Goal: Find specific page/section

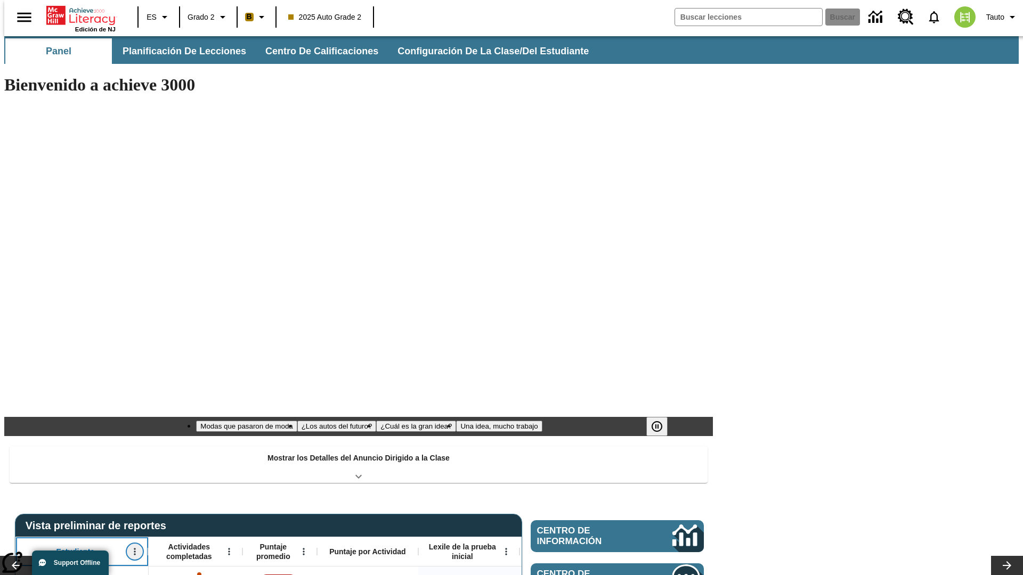
click at [134, 549] on icon "Abrir menú" at bounding box center [135, 552] width 2 height 7
click at [20, 376] on icon at bounding box center [20, 375] width 7 height 7
click at [134, 549] on icon "Estudiante, Abrir menú," at bounding box center [135, 552] width 2 height 7
click at [20, 376] on icon at bounding box center [20, 375] width 7 height 7
click at [228, 549] on icon "Abrir menú" at bounding box center [229, 552] width 2 height 7
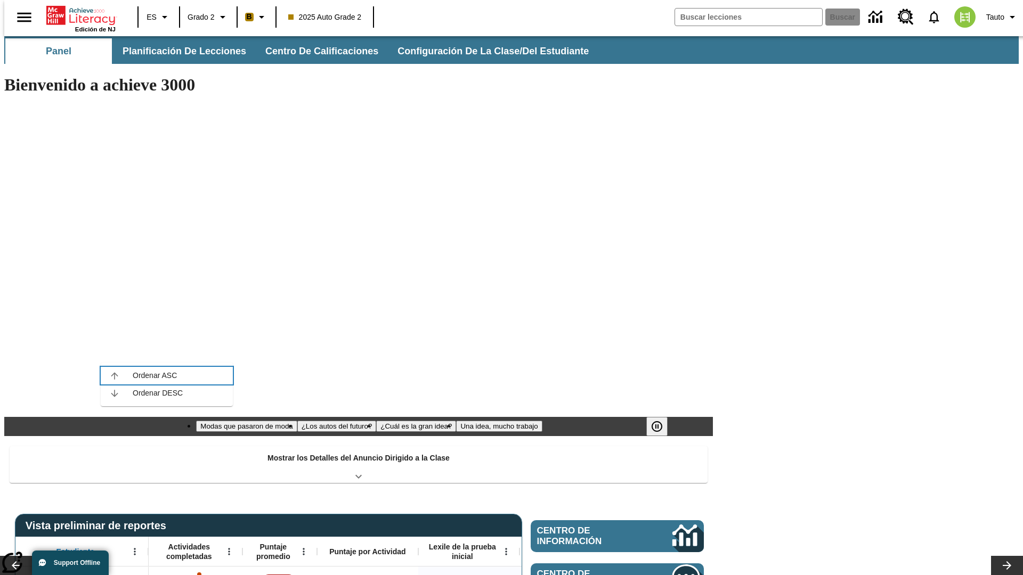
click at [115, 376] on icon at bounding box center [114, 375] width 7 height 7
click at [228, 549] on icon "Actividades completadas, Abrir menú," at bounding box center [229, 552] width 2 height 7
click at [115, 376] on icon at bounding box center [114, 375] width 7 height 7
click at [303, 549] on icon "Abrir menú" at bounding box center [304, 552] width 2 height 7
click at [189, 376] on icon at bounding box center [188, 375] width 7 height 7
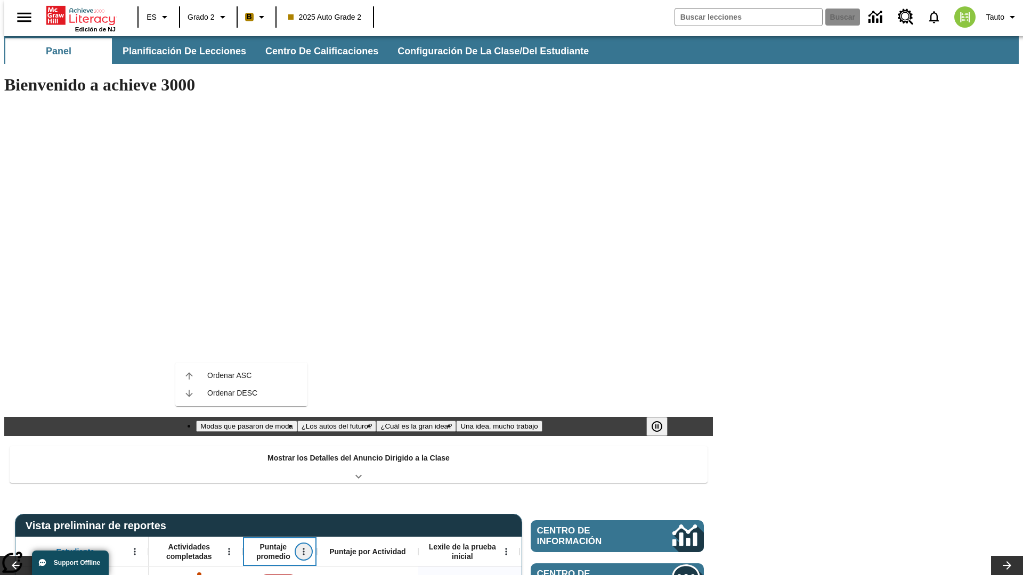
click at [303, 549] on icon "Puntaje promedio, Abrir menú," at bounding box center [304, 552] width 2 height 7
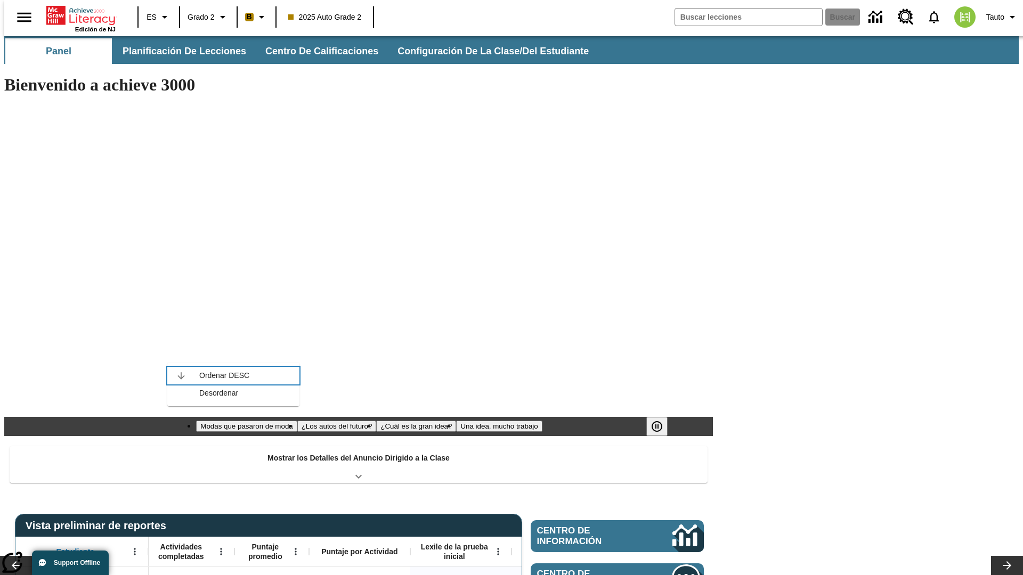
click at [181, 376] on icon at bounding box center [180, 375] width 7 height 7
